Goal: Find specific page/section: Find specific page/section

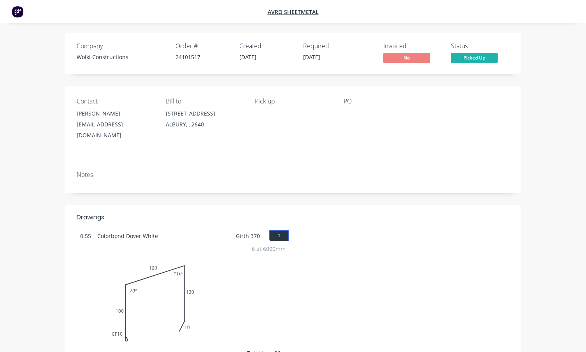
scroll to position [78, 0]
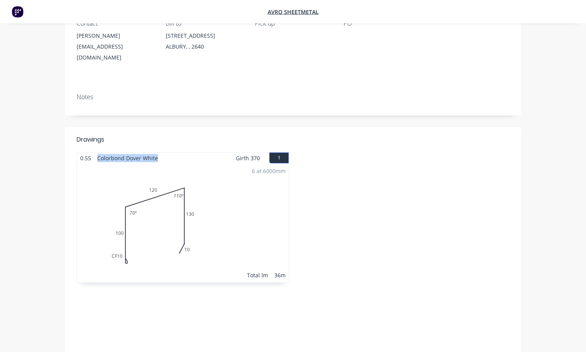
drag, startPoint x: 97, startPoint y: 149, endPoint x: 184, endPoint y: 154, distance: 86.9
click at [184, 154] on div "0.55 Colorbond Dover White Girth 370 1" at bounding box center [183, 157] width 212 height 11
drag, startPoint x: 96, startPoint y: 135, endPoint x: 171, endPoint y: 151, distance: 76.4
click at [171, 151] on div "Drawings 0.55 Colorbond Dover White Girth 370 1 0 CF 10 100 120 130 10 70 º 110…" at bounding box center [293, 208] width 456 height 163
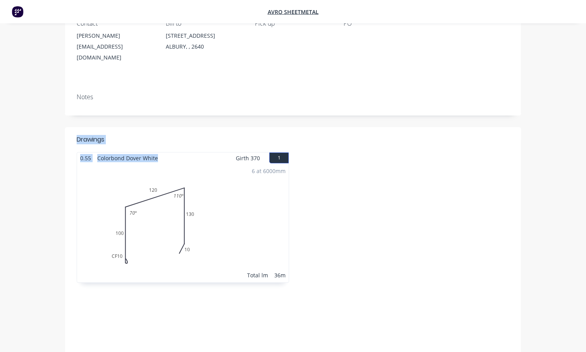
click at [171, 152] on div "0.55 Colorbond Dover White Girth 370 1" at bounding box center [183, 157] width 212 height 11
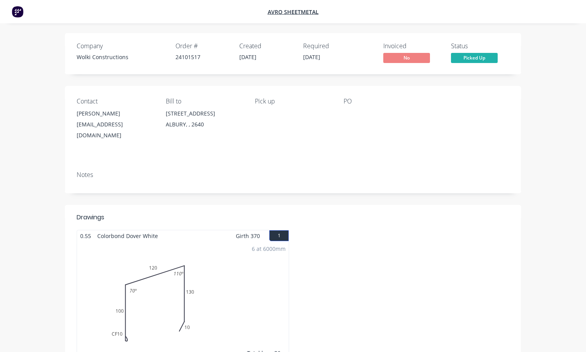
scroll to position [0, 0]
drag, startPoint x: 76, startPoint y: 42, endPoint x: 140, endPoint y: 55, distance: 65.0
click at [140, 55] on div "Company Wolki Constructions Order # 24101517 Created 01/09/25 Required 01/09/25…" at bounding box center [293, 53] width 456 height 41
click at [140, 55] on div "Wolki Constructions" at bounding box center [121, 57] width 89 height 8
